Goal: Transaction & Acquisition: Download file/media

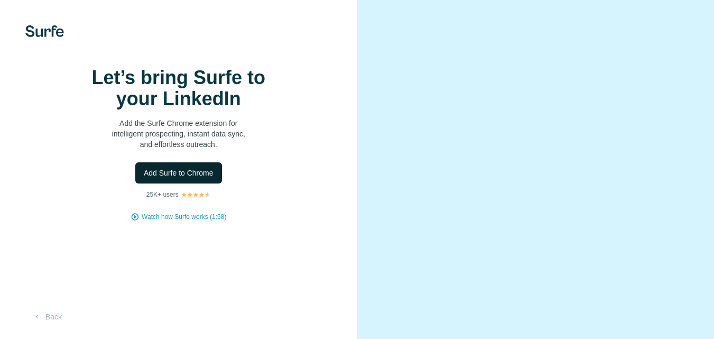
click at [187, 178] on span "Add Surfe to Chrome" at bounding box center [179, 173] width 70 height 11
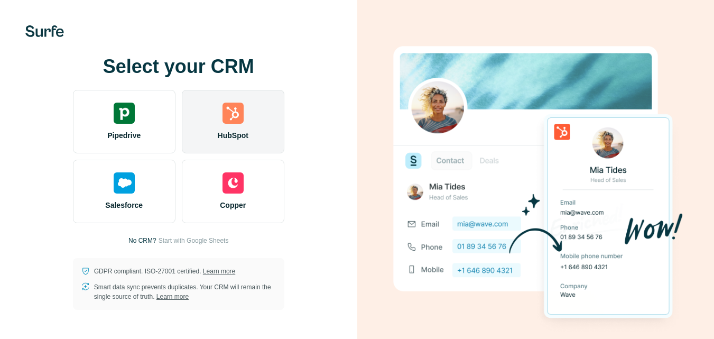
click at [254, 128] on div "HubSpot" at bounding box center [233, 121] width 103 height 63
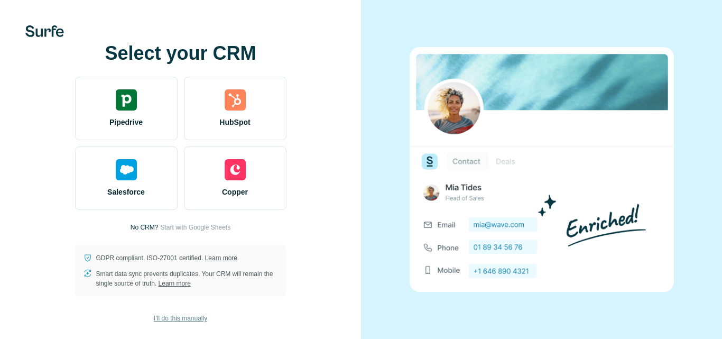
click at [163, 323] on span "I’ll do this manually" at bounding box center [180, 319] width 53 height 10
click at [143, 224] on p "No CRM?" at bounding box center [145, 228] width 28 height 10
click at [139, 226] on p "No CRM?" at bounding box center [145, 228] width 28 height 10
click at [181, 230] on span "Start with Google Sheets" at bounding box center [195, 228] width 70 height 10
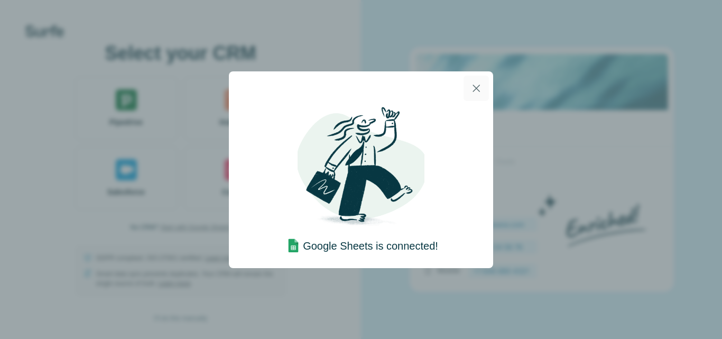
click at [470, 85] on icon "button" at bounding box center [476, 88] width 13 height 13
click at [472, 89] on icon "button" at bounding box center [476, 88] width 13 height 13
click at [483, 89] on button "button" at bounding box center [476, 88] width 25 height 25
